Goal: Information Seeking & Learning: Learn about a topic

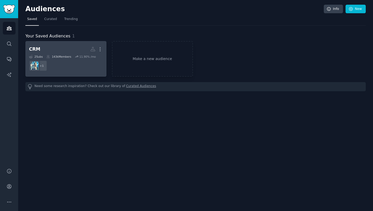
click at [57, 48] on h2 "CRM More" at bounding box center [66, 49] width 74 height 9
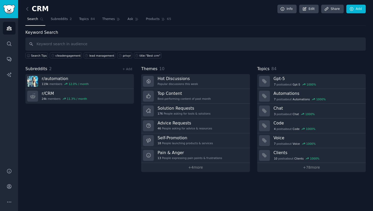
click at [154, 70] on span "Themes" at bounding box center [149, 69] width 16 height 6
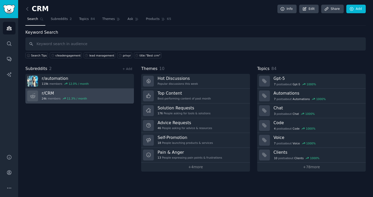
click at [96, 98] on link "r/ CRM 24k members 11.3 % / month" at bounding box center [79, 96] width 109 height 15
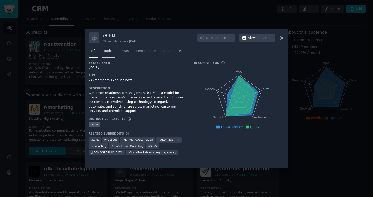
click at [111, 52] on span "Topics" at bounding box center [109, 51] width 10 height 5
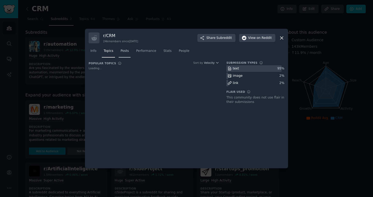
click at [128, 51] on span "Posts" at bounding box center [125, 51] width 8 height 5
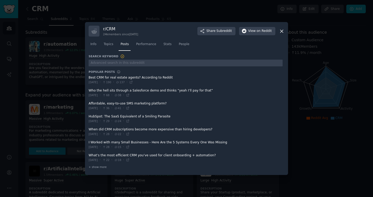
click at [282, 30] on icon at bounding box center [281, 31] width 5 height 5
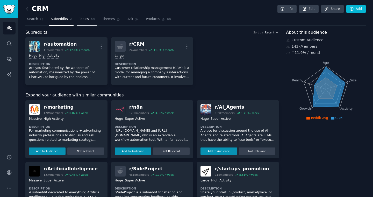
click at [85, 21] on span "Topics" at bounding box center [84, 19] width 10 height 5
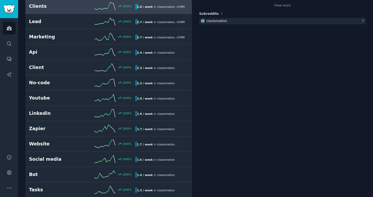
scroll to position [135, 0]
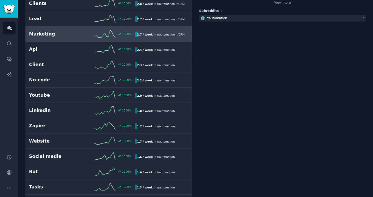
click at [67, 37] on h2 "Marketing" at bounding box center [55, 34] width 53 height 6
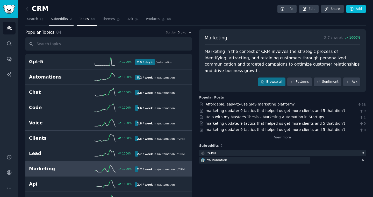
click at [61, 21] on span "Subreddits" at bounding box center [59, 19] width 17 height 5
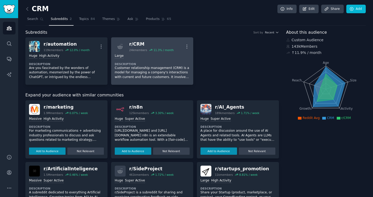
click at [154, 63] on dt "Description" at bounding box center [152, 64] width 75 height 4
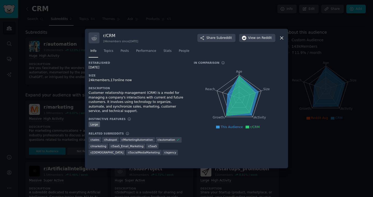
click at [282, 39] on icon at bounding box center [281, 37] width 5 height 5
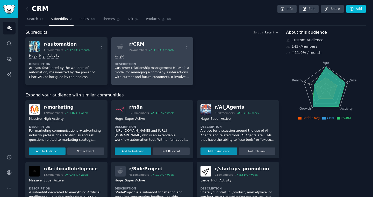
click at [129, 64] on dt "Description" at bounding box center [152, 64] width 75 height 4
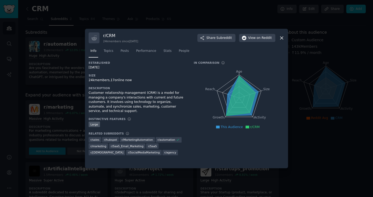
click at [282, 38] on icon at bounding box center [281, 37] width 5 height 5
